Goal: Task Accomplishment & Management: Manage account settings

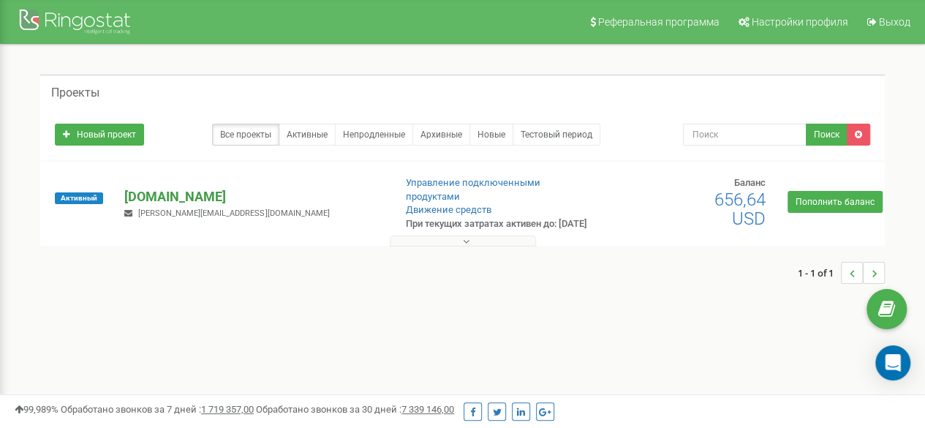
click at [132, 205] on p "[DOMAIN_NAME]" at bounding box center [252, 196] width 257 height 19
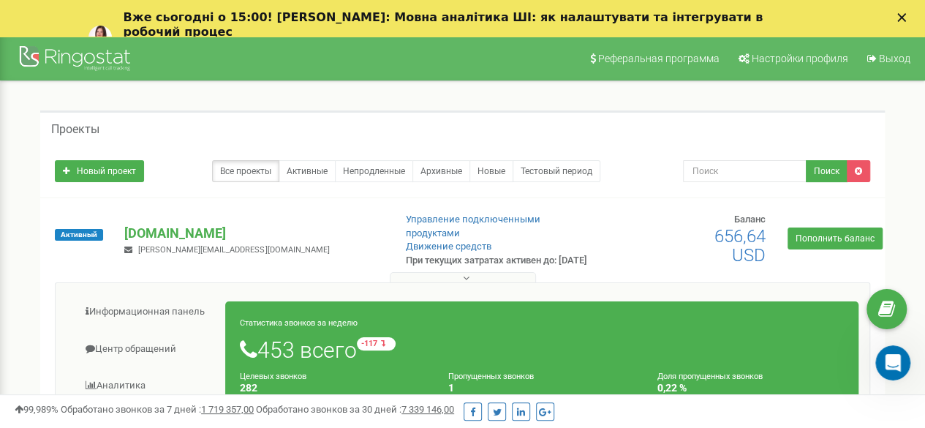
click at [906, 15] on icon "Закрити" at bounding box center [902, 17] width 9 height 9
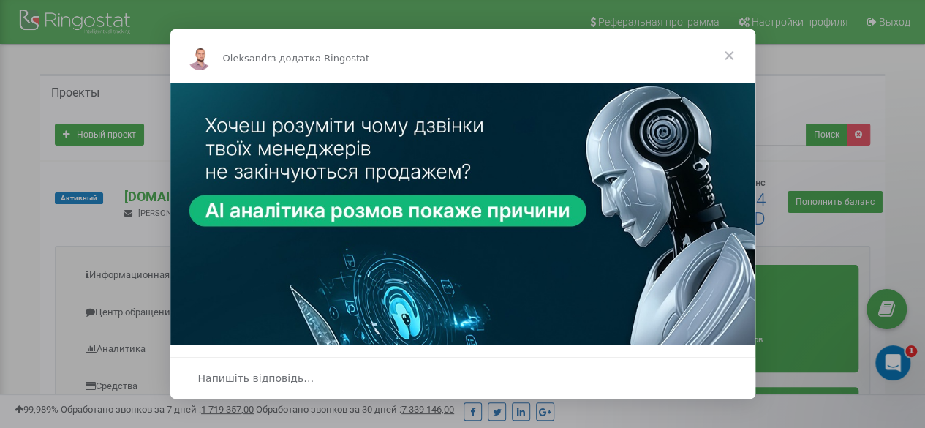
click at [732, 56] on span "Закрити" at bounding box center [729, 55] width 53 height 53
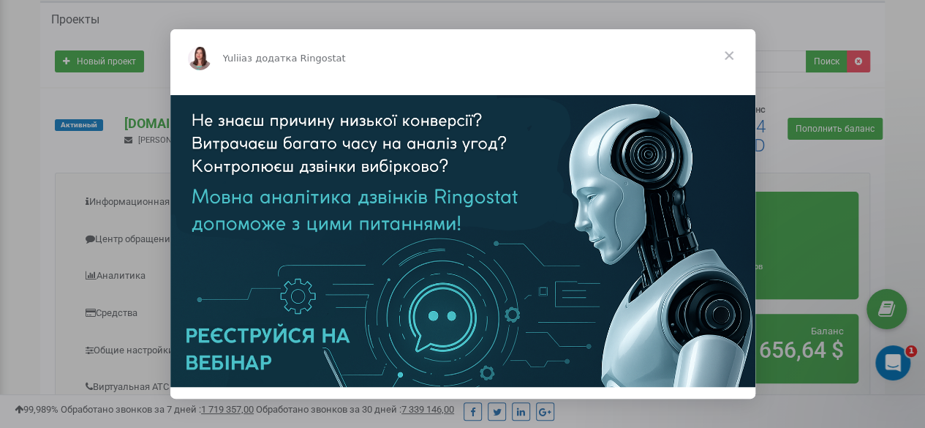
click at [729, 51] on span "Закрити" at bounding box center [729, 55] width 53 height 53
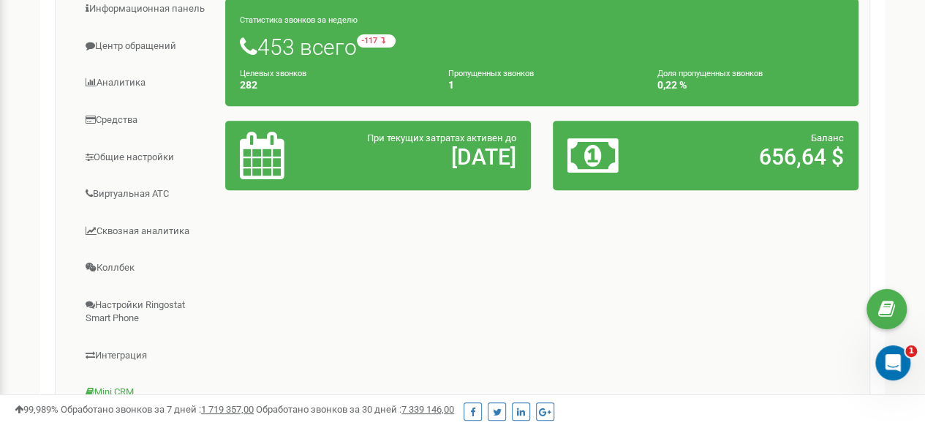
scroll to position [73, 0]
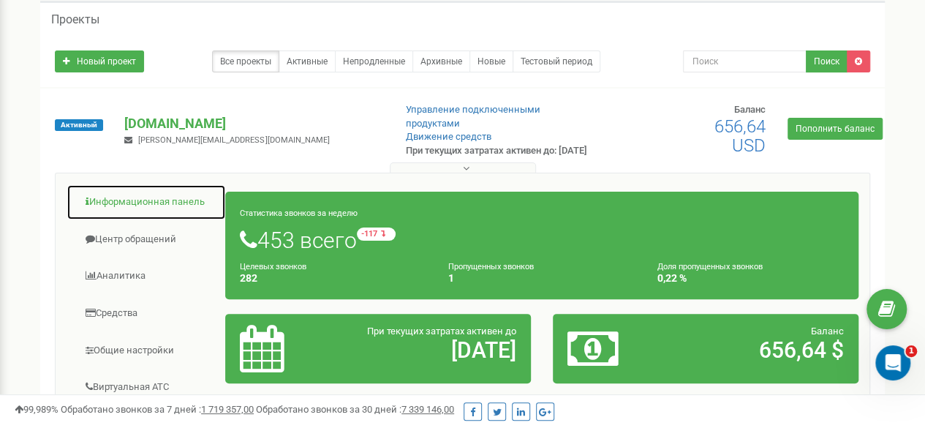
click at [121, 210] on link "Информационная панель" at bounding box center [146, 202] width 159 height 36
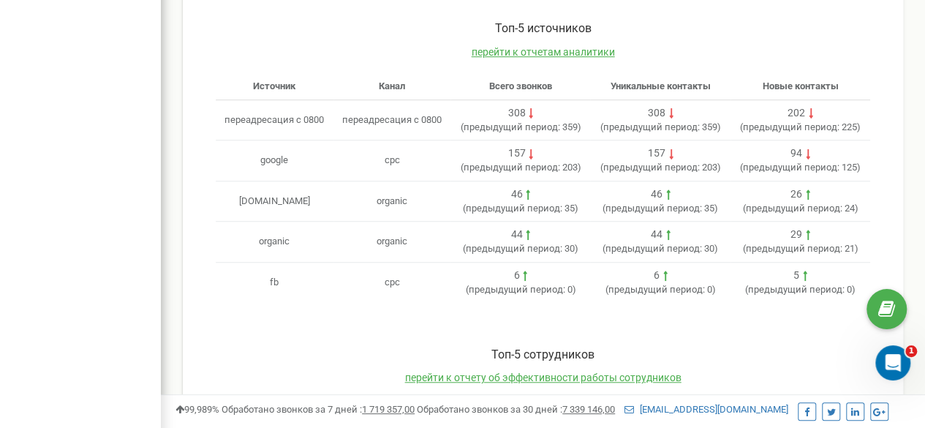
scroll to position [547, 0]
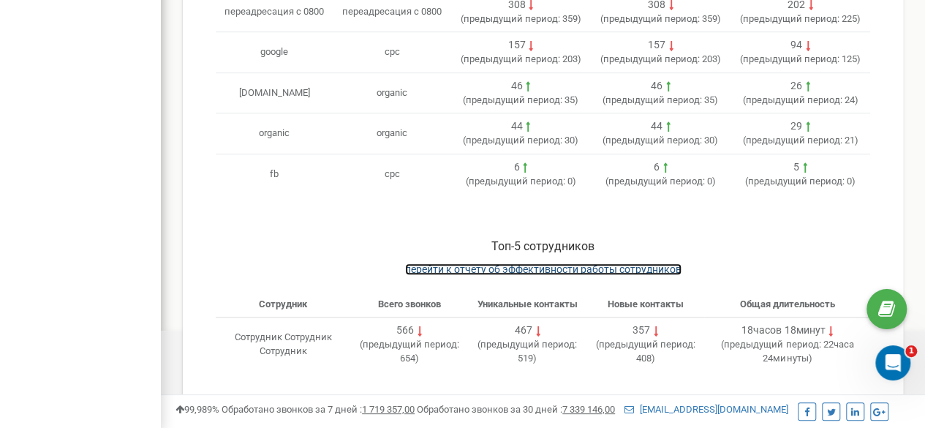
click at [447, 268] on span "перейти к отчету об эффективности работы сотрудников" at bounding box center [543, 269] width 277 height 12
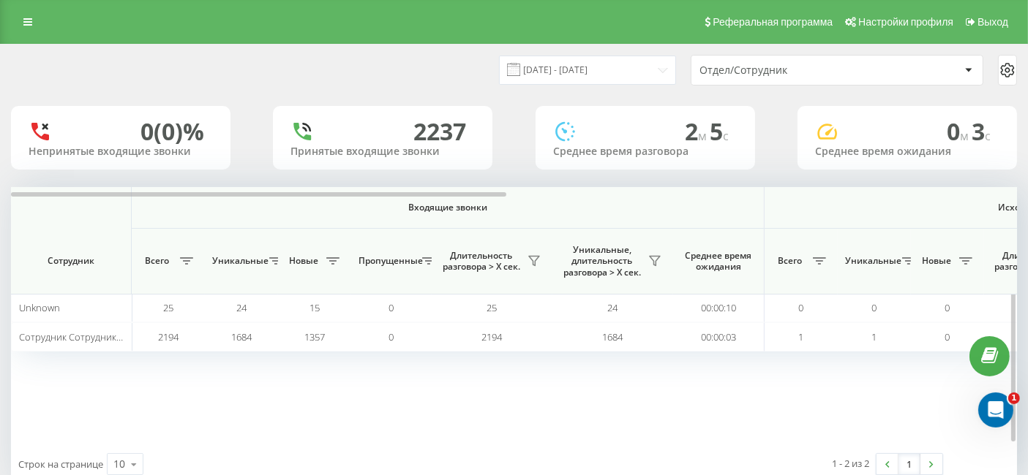
click at [225, 383] on div "Входящие звонки Исходящие звонки Все звонки Сотрудник Всего Уникальные Новые Пр…" at bounding box center [514, 315] width 1006 height 256
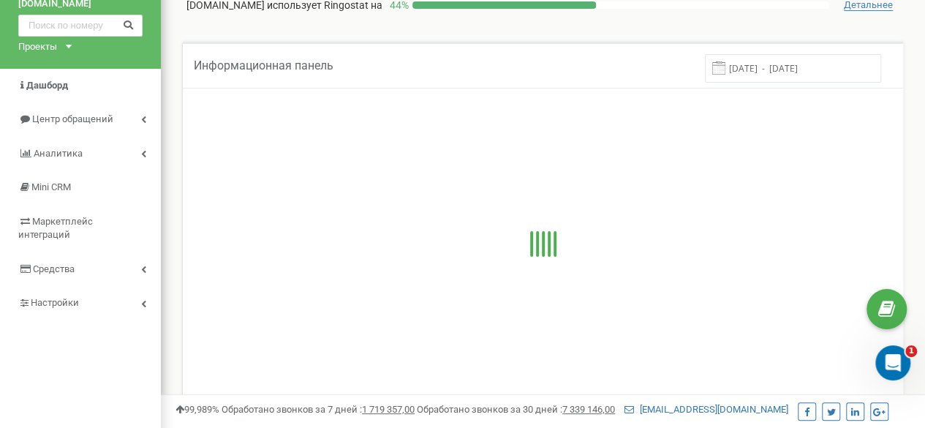
scroll to position [10, 0]
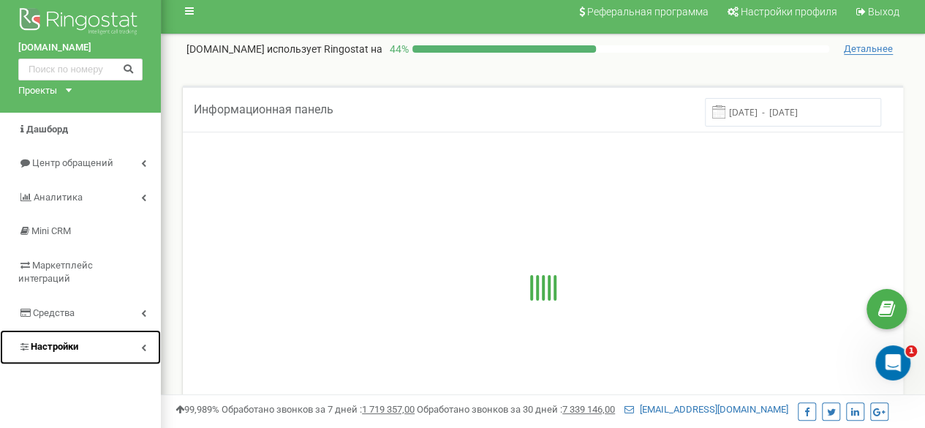
click at [45, 341] on span "Настройки" at bounding box center [55, 346] width 48 height 11
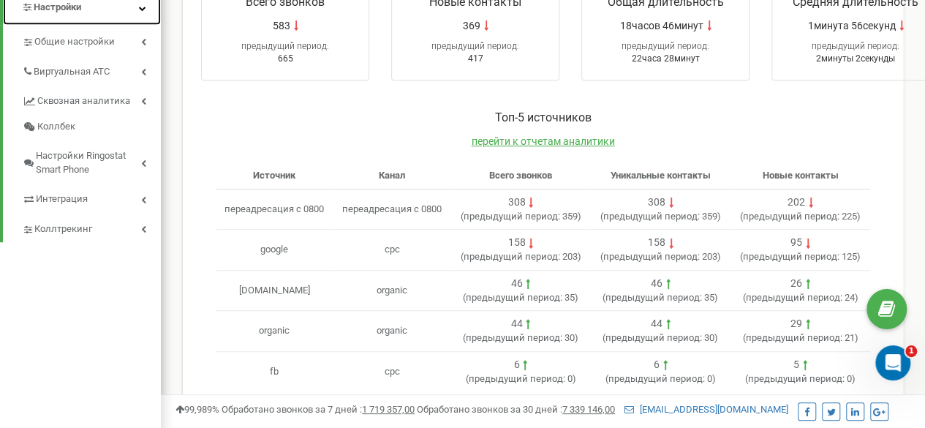
scroll to position [108, 0]
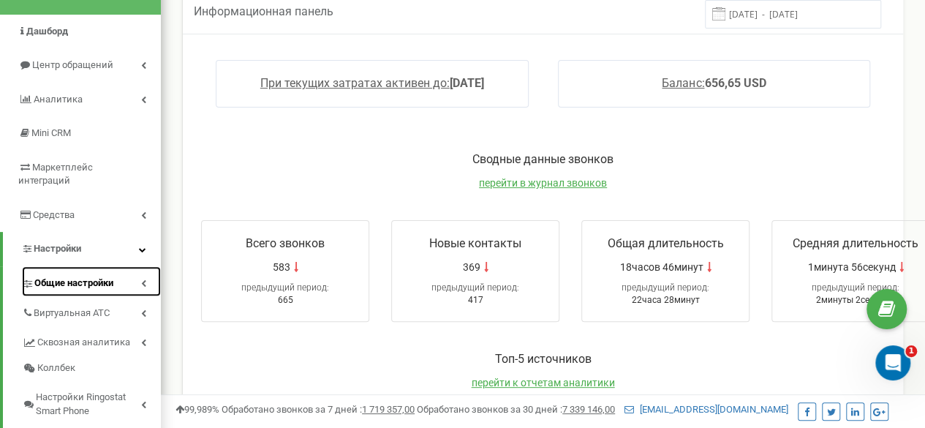
click at [59, 277] on span "Общие настройки" at bounding box center [73, 284] width 79 height 14
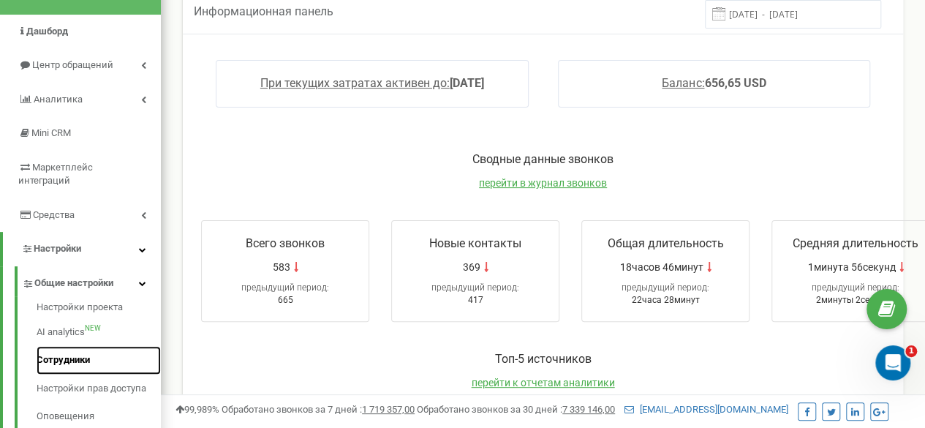
click at [56, 346] on link "Сотрудники" at bounding box center [99, 360] width 124 height 29
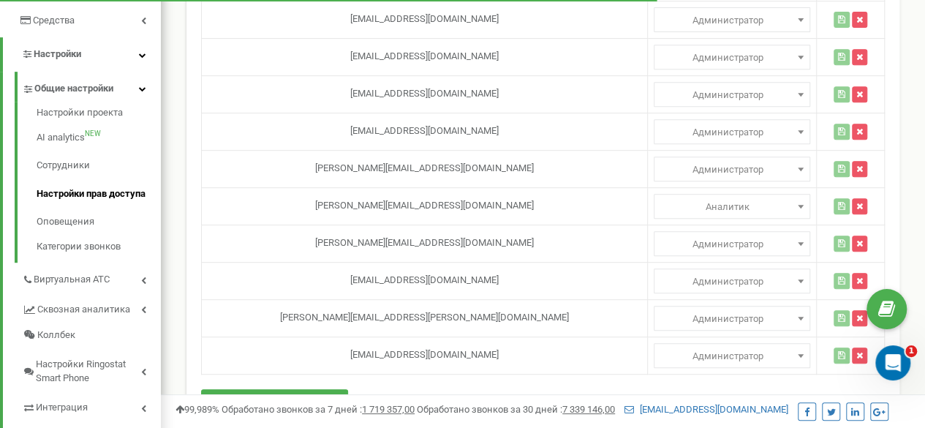
scroll to position [293, 0]
